Goal: Task Accomplishment & Management: Manage account settings

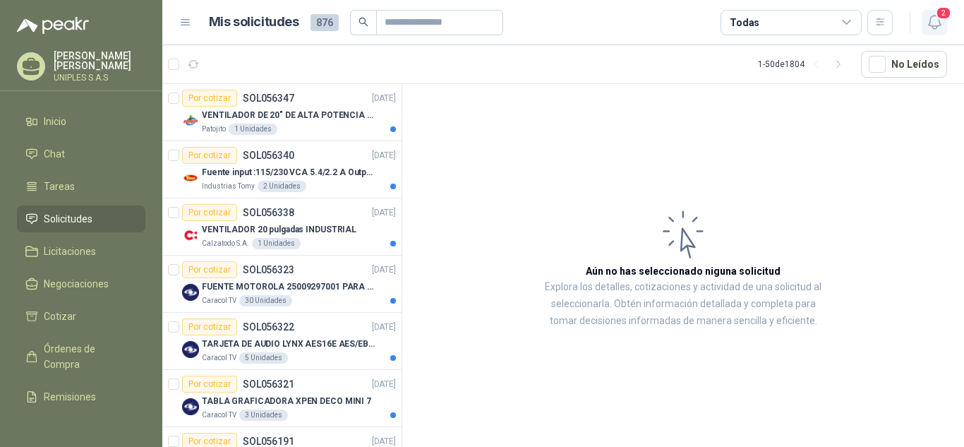
click at [936, 23] on icon "button" at bounding box center [935, 22] width 18 height 18
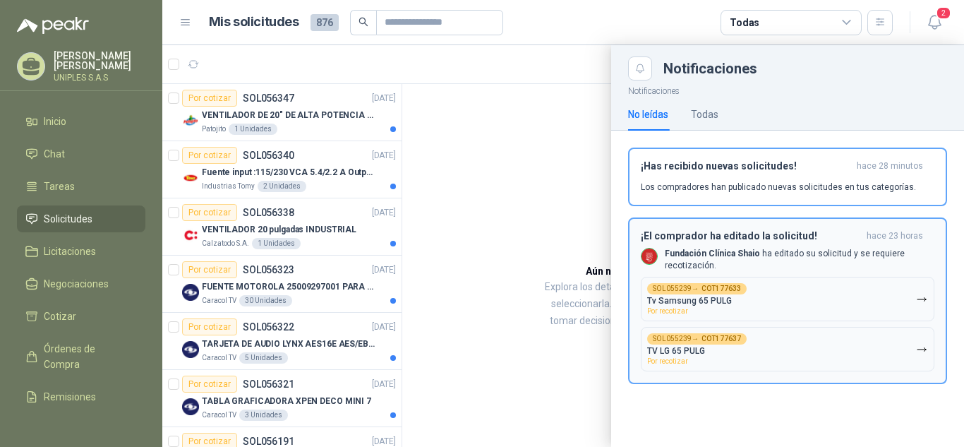
click at [706, 285] on b "COT177633" at bounding box center [721, 288] width 40 height 7
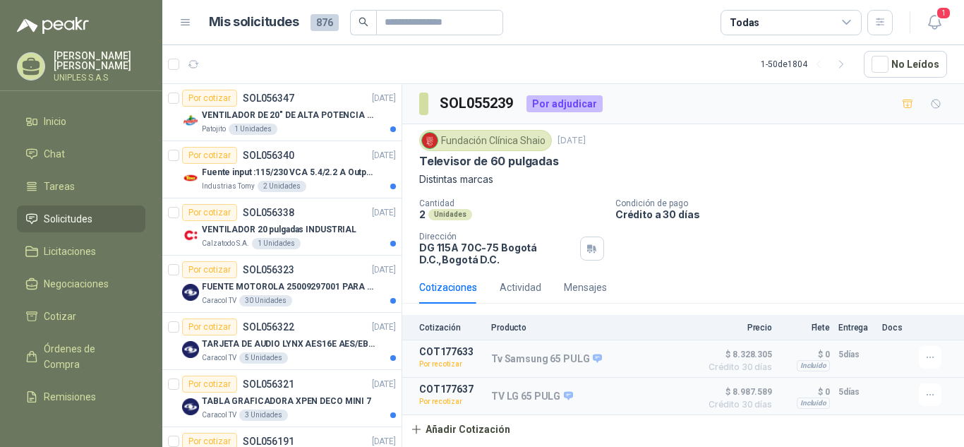
click at [845, 15] on div "Todas" at bounding box center [790, 22] width 141 height 25
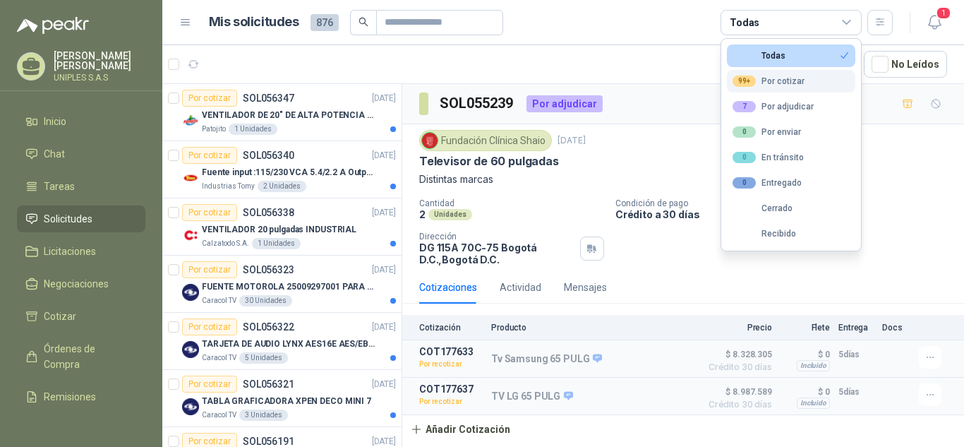
click at [790, 74] on button "99+ Por cotizar" at bounding box center [791, 81] width 128 height 23
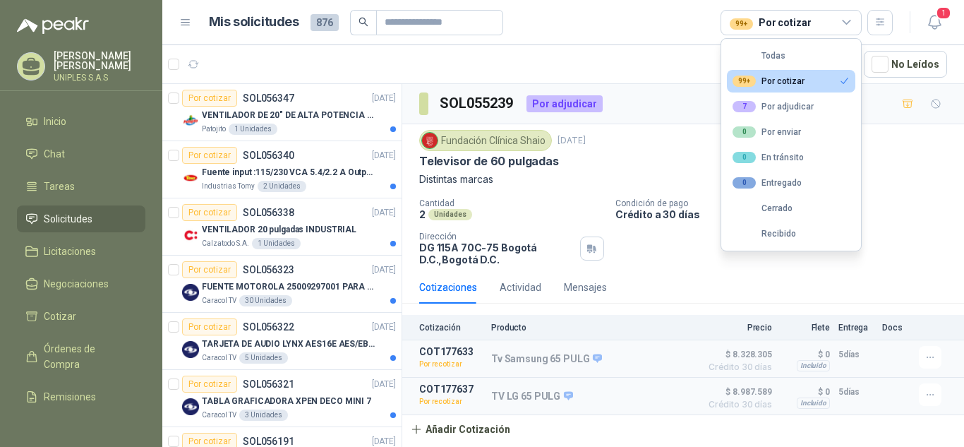
click at [780, 80] on div "99+ Por cotizar" at bounding box center [768, 80] width 72 height 11
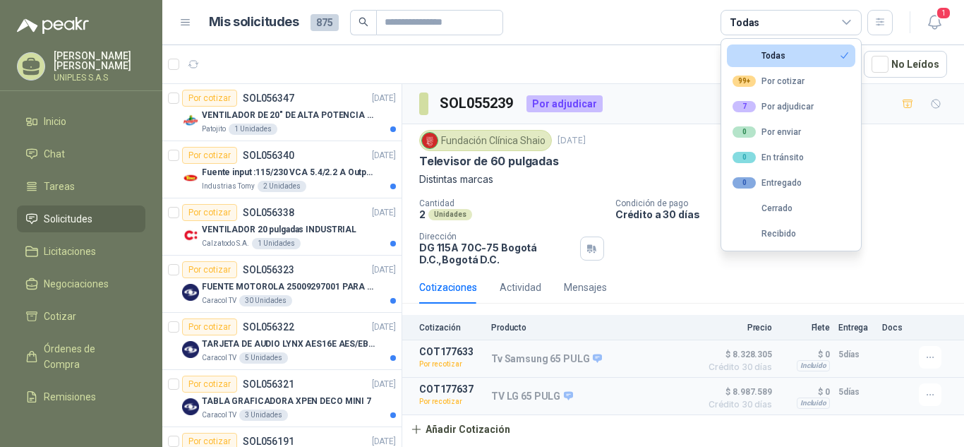
click at [929, 185] on p "Distintas marcas" at bounding box center [683, 179] width 528 height 16
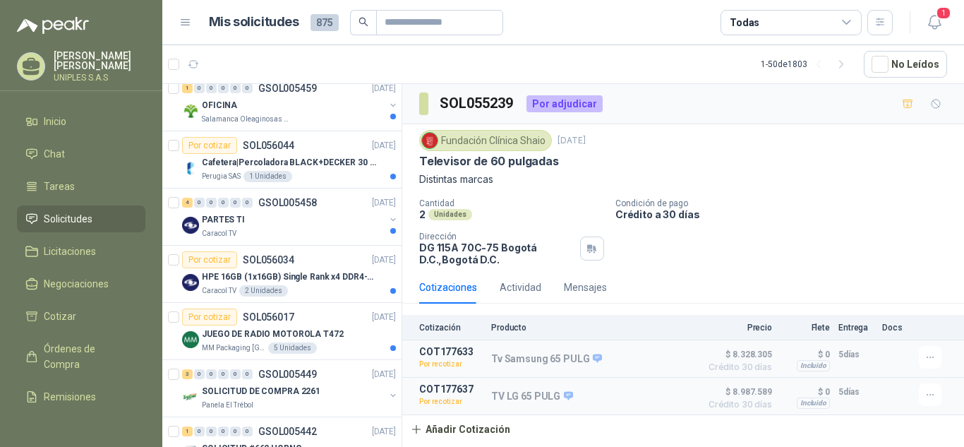
scroll to position [531, 0]
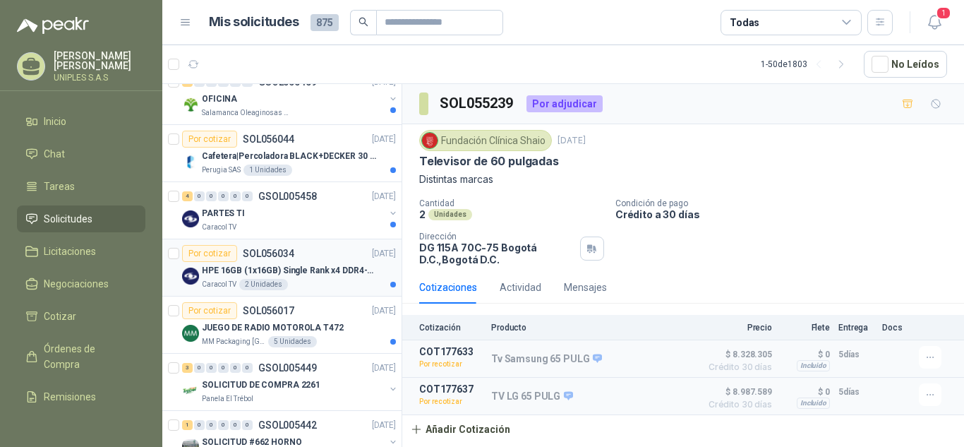
click at [270, 255] on p "SOL056034" at bounding box center [269, 253] width 52 height 10
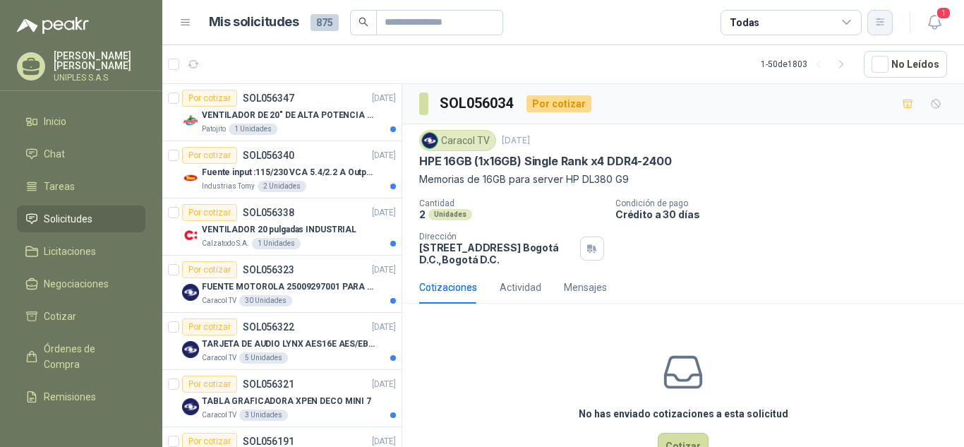
click at [880, 24] on icon "button" at bounding box center [880, 22] width 12 height 12
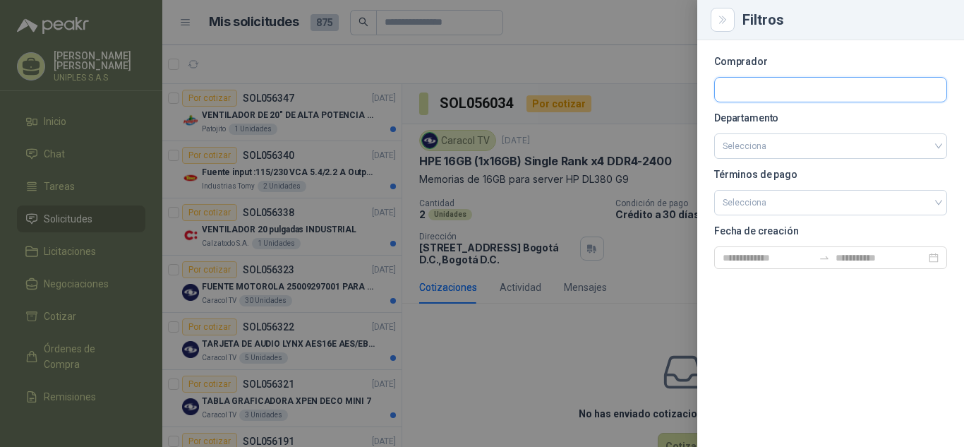
click at [825, 95] on input "text" at bounding box center [830, 90] width 231 height 24
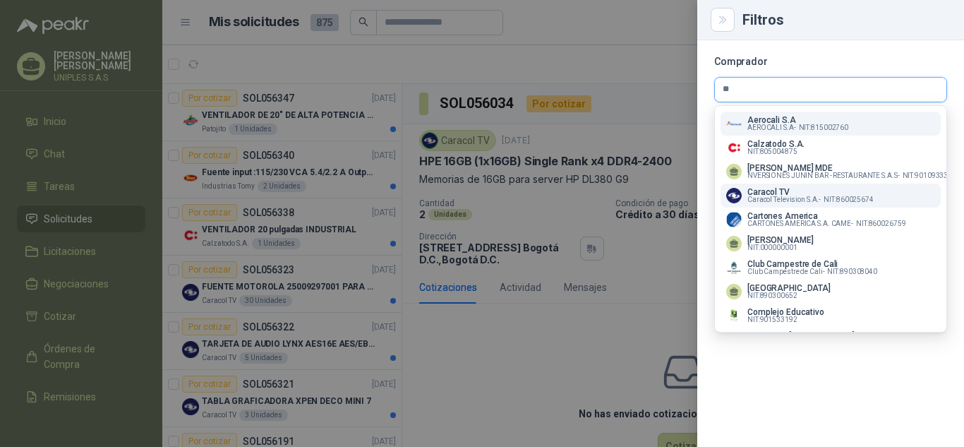
type input "**"
click at [770, 194] on p "Caracol TV" at bounding box center [810, 192] width 126 height 8
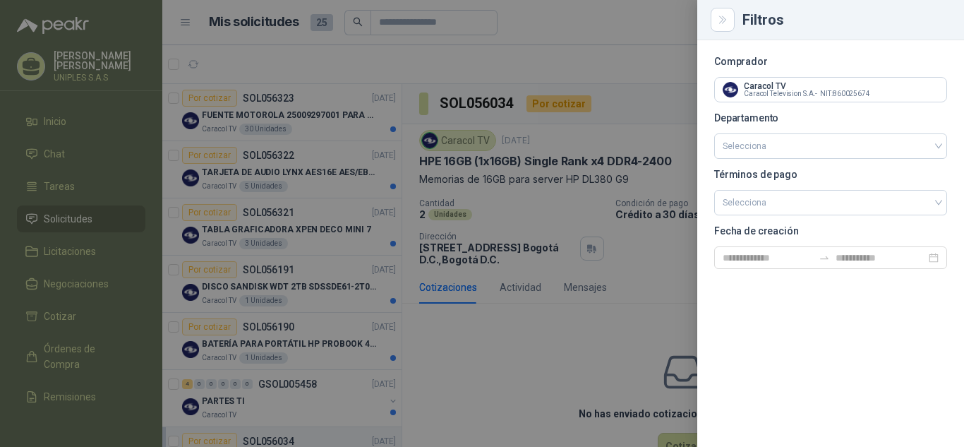
click at [548, 375] on div at bounding box center [482, 223] width 964 height 447
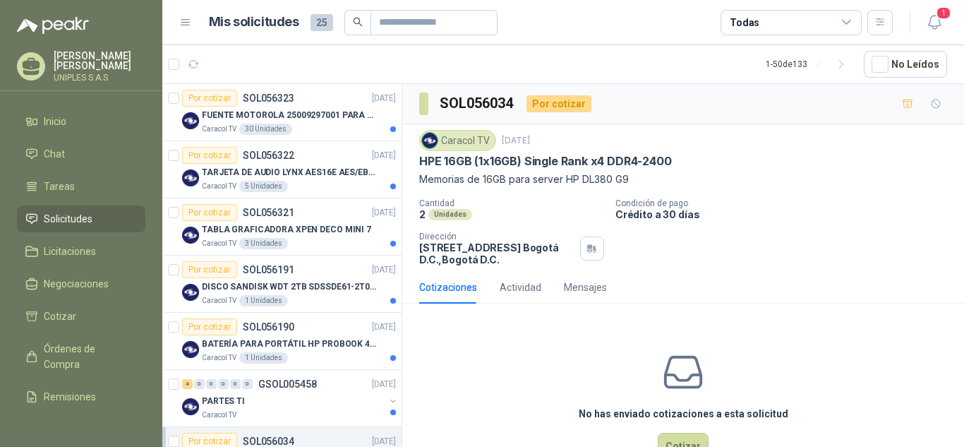
click at [869, 184] on p "Memorias de 16GB para server HP DL380 G9" at bounding box center [683, 179] width 528 height 16
click at [852, 22] on icon at bounding box center [846, 22] width 13 height 13
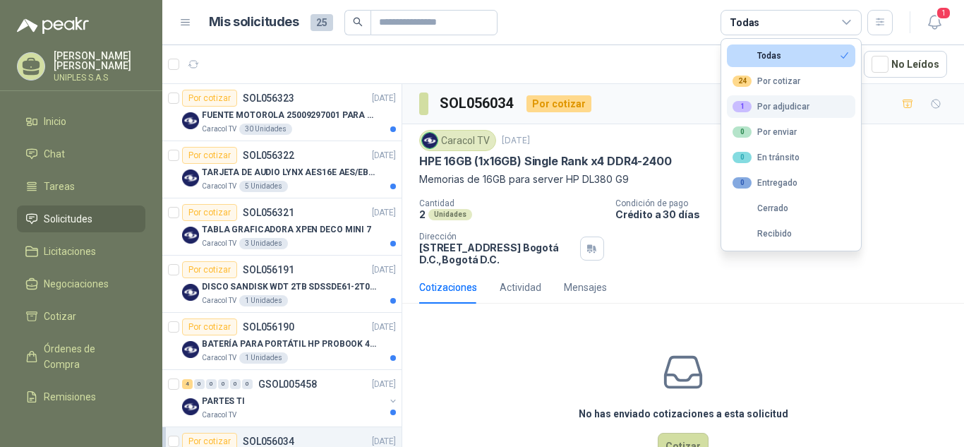
click at [775, 104] on div "1 Por adjudicar" at bounding box center [770, 106] width 77 height 11
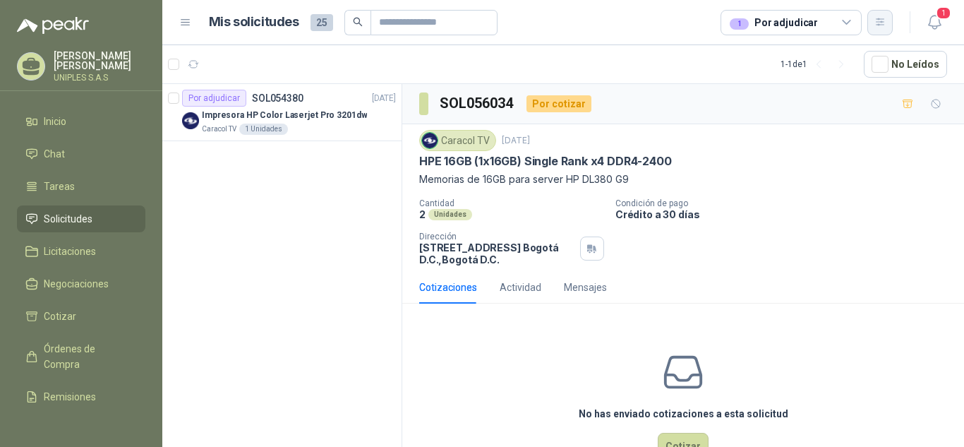
click at [875, 13] on button "button" at bounding box center [879, 22] width 25 height 25
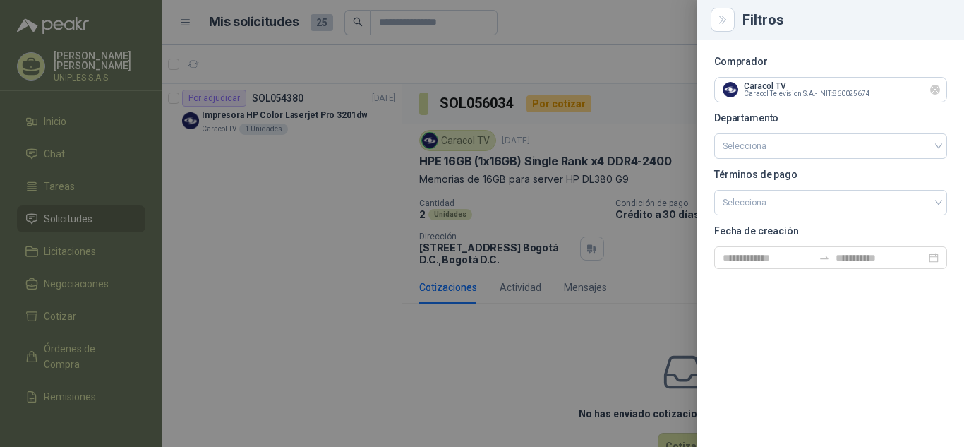
click at [939, 87] on icon "Limpiar" at bounding box center [935, 90] width 12 height 12
click at [647, 275] on div at bounding box center [482, 223] width 964 height 447
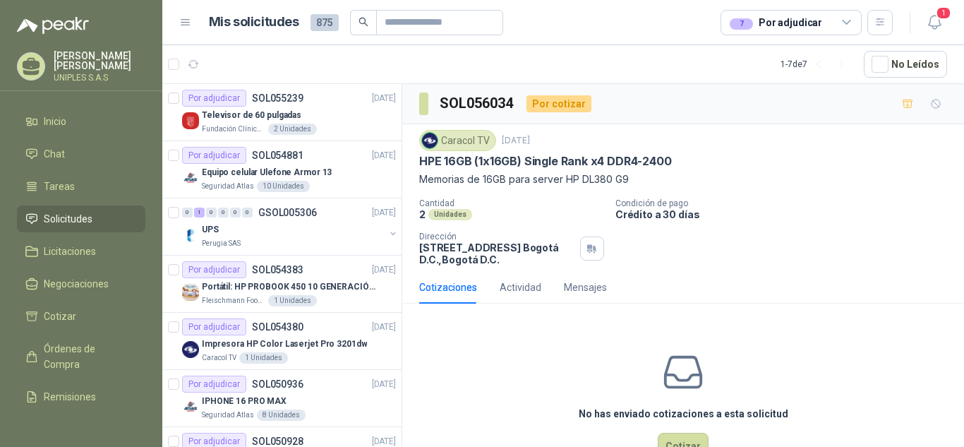
click at [837, 186] on p "Memorias de 16GB para server HP DL380 G9" at bounding box center [683, 179] width 528 height 16
click at [933, 24] on icon "button" at bounding box center [935, 22] width 18 height 18
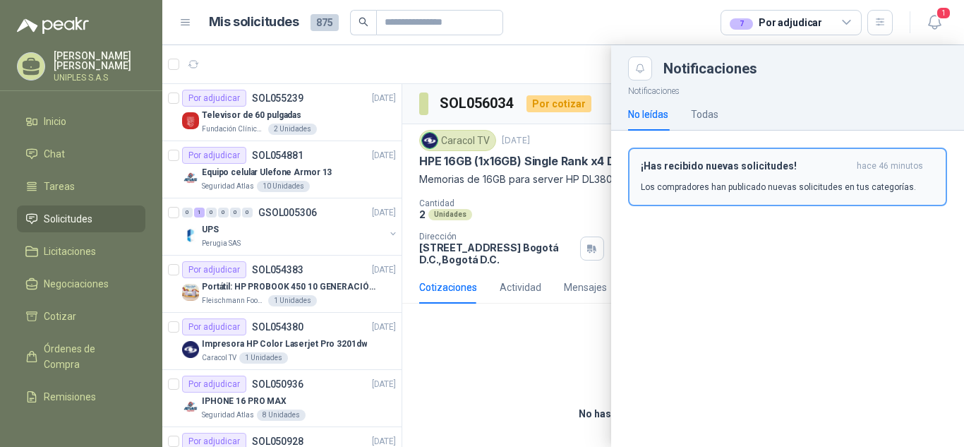
click at [852, 179] on div "¡Has recibido nuevas solicitudes! hace 46 minutos Los compradores han publicado…" at bounding box center [788, 176] width 294 height 33
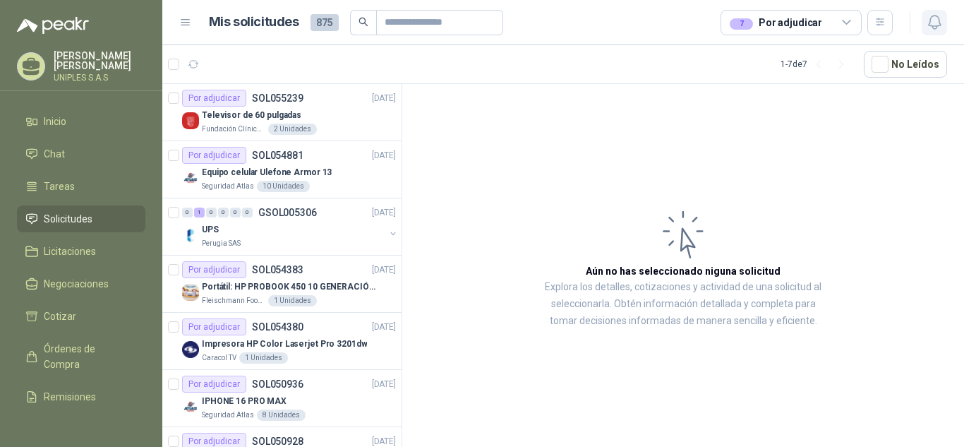
click at [942, 23] on icon "button" at bounding box center [935, 22] width 18 height 18
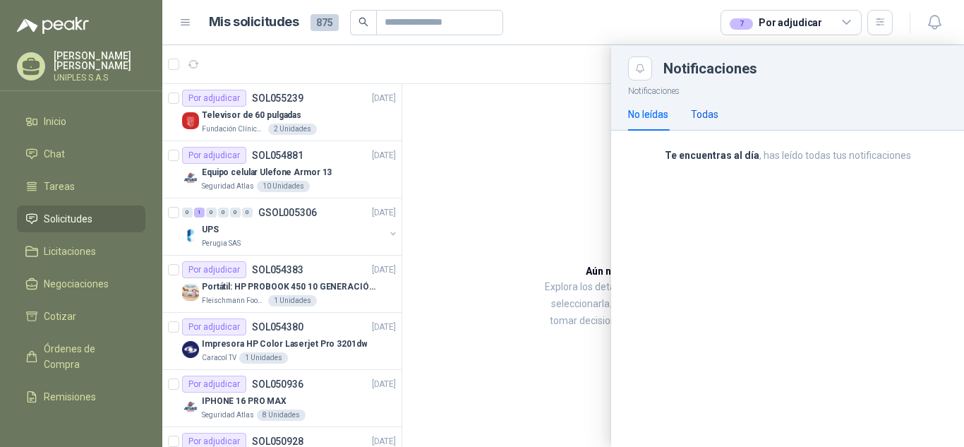
click at [718, 116] on div "Todas" at bounding box center [705, 115] width 28 height 16
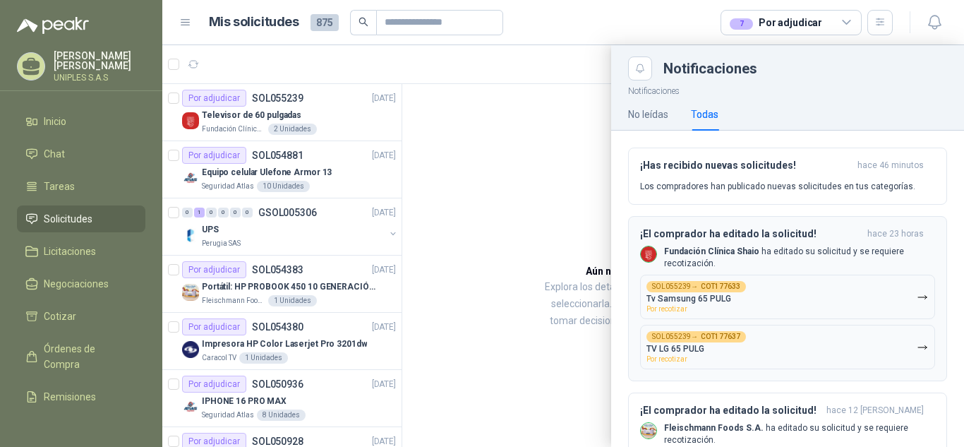
click at [716, 342] on div "SOL055239 → COT177637" at bounding box center [695, 336] width 99 height 11
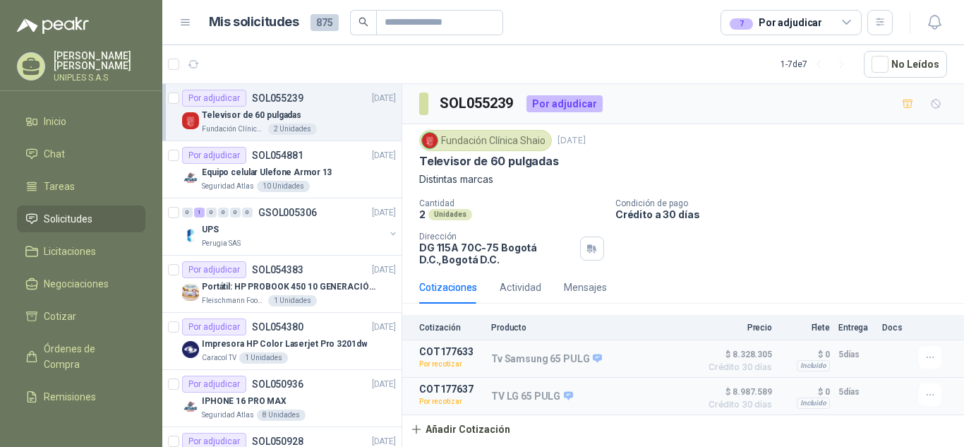
click at [806, 169] on div "Fundación Clínica Shaio [DATE] Televisor de 60 pulgadas Distintas marcas" at bounding box center [683, 158] width 528 height 57
click at [75, 216] on span "Solicitudes" at bounding box center [68, 219] width 49 height 16
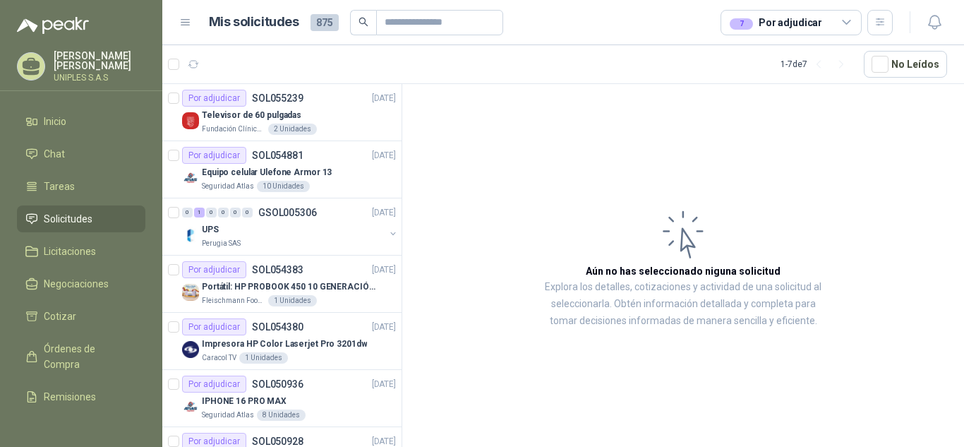
click at [847, 20] on icon at bounding box center [846, 22] width 13 height 13
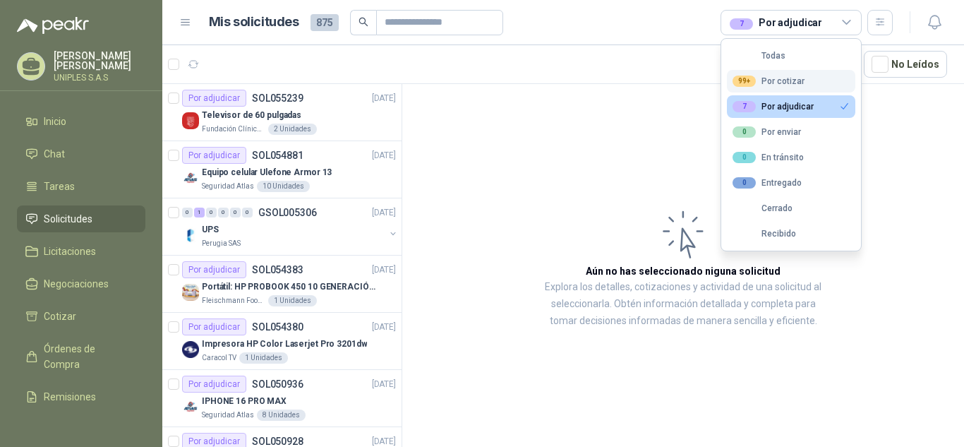
click at [779, 83] on div "99+ Por cotizar" at bounding box center [768, 80] width 72 height 11
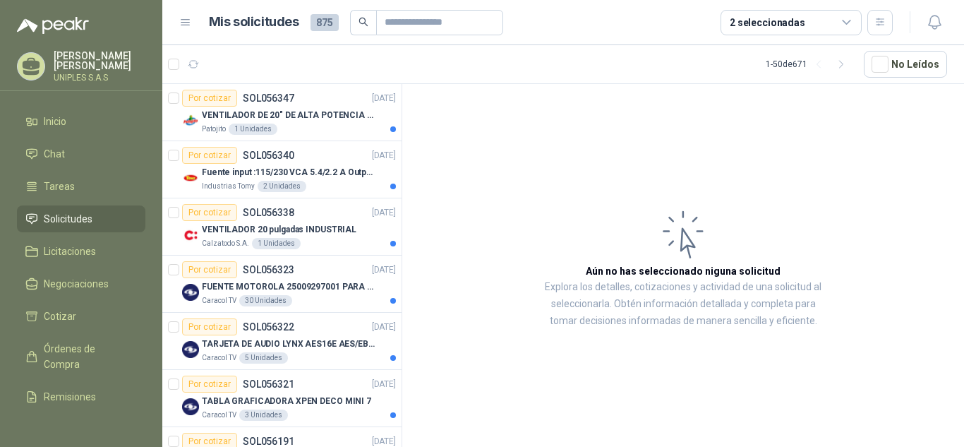
click at [492, 147] on article "Aún no has seleccionado niguna solicitud Explora los detalles, cotizaciones y a…" at bounding box center [683, 268] width 562 height 368
